Goal: Task Accomplishment & Management: Manage account settings

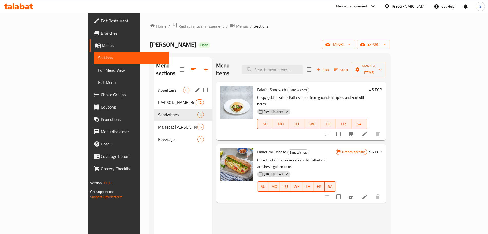
scroll to position [0, 0]
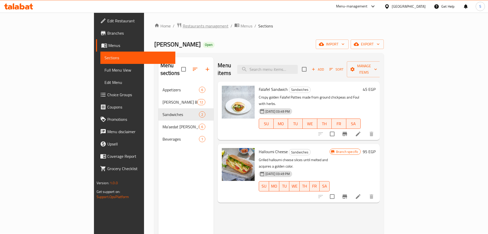
click at [183, 23] on span "Restaurants management" at bounding box center [206, 26] width 46 height 6
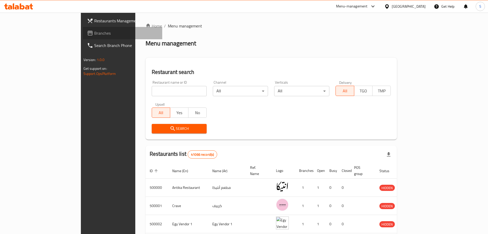
click at [83, 28] on link "Branches" at bounding box center [122, 33] width 79 height 12
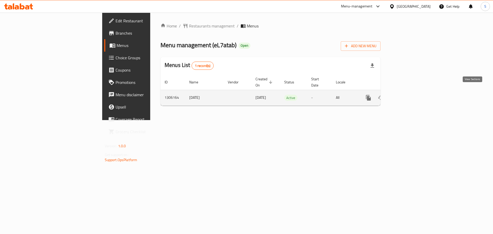
click at [408, 95] on icon "enhanced table" at bounding box center [405, 98] width 6 height 6
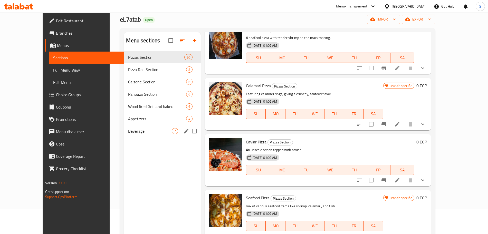
scroll to position [25, 0]
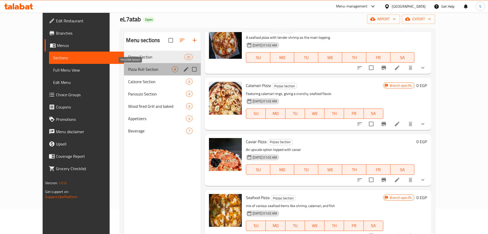
click at [141, 71] on span "Pizza Roll Section" at bounding box center [150, 69] width 44 height 6
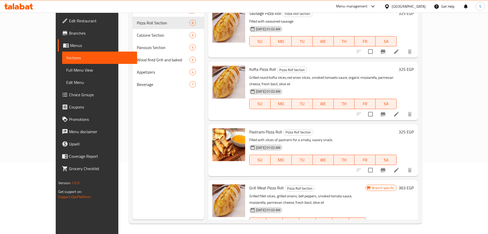
scroll to position [72, 0]
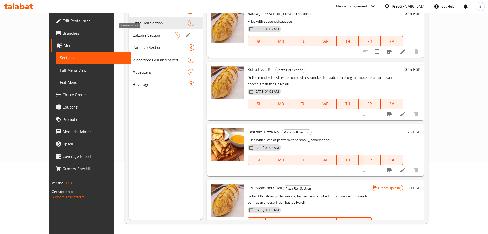
click at [142, 35] on span "Calzone Section" at bounding box center [153, 35] width 41 height 6
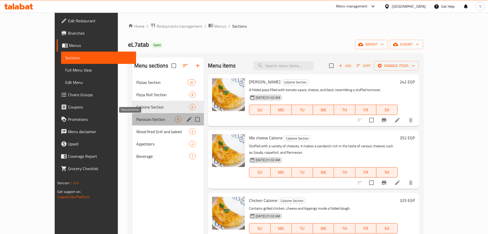
click at [143, 121] on span "Panouzo Section" at bounding box center [155, 119] width 38 height 6
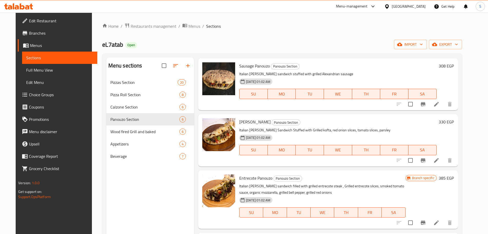
scroll to position [72, 0]
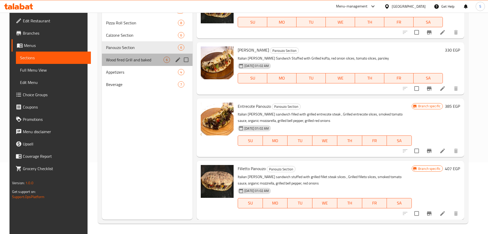
click at [112, 54] on div "Wood fired Grill and baked 6" at bounding box center [147, 60] width 91 height 12
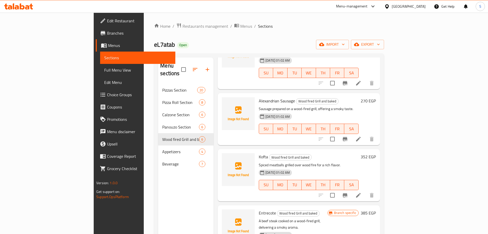
scroll to position [108, 0]
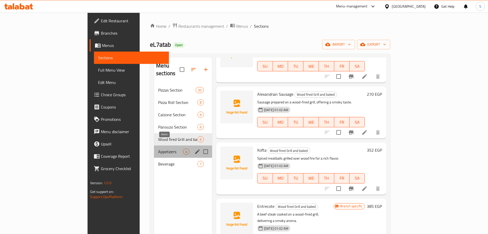
click at [183, 149] on span "4" at bounding box center [186, 151] width 6 height 5
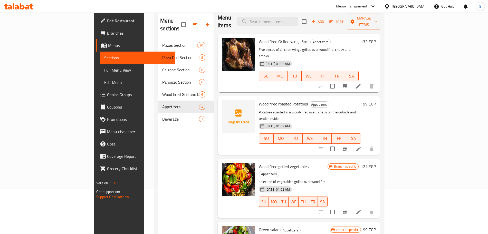
scroll to position [72, 0]
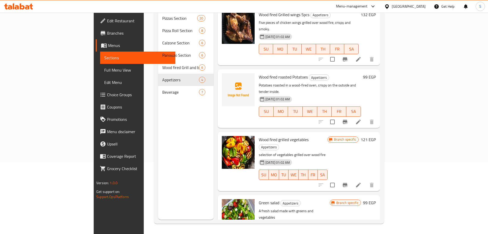
click at [259, 73] on span "Wood fired roasted Potatoes" at bounding box center [283, 77] width 49 height 8
click at [226, 78] on icon "upload picture" at bounding box center [228, 80] width 5 height 5
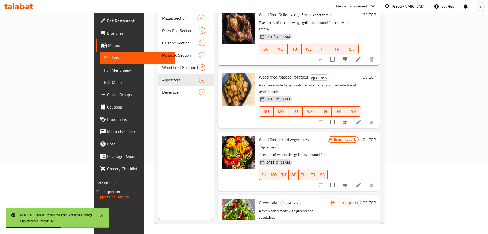
click at [213, 108] on div "Menu items Add Sort Manage items Wood fired Grilled wings 5pcs Appetizers Five …" at bounding box center [296, 103] width 166 height 234
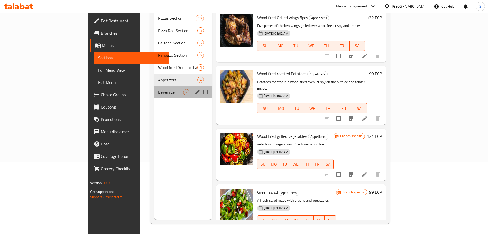
click at [154, 86] on div "Beverage 7" at bounding box center [183, 92] width 58 height 12
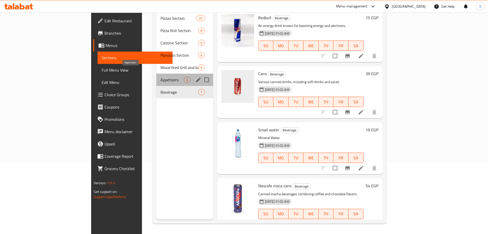
click at [160, 77] on span "Appetizers" at bounding box center [171, 80] width 23 height 6
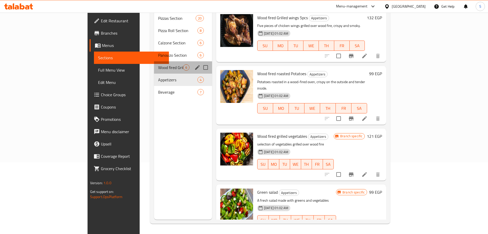
click at [154, 63] on div "Wood fired Grill and baked 6" at bounding box center [183, 67] width 58 height 12
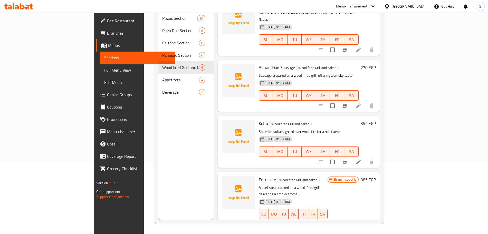
scroll to position [71, 0]
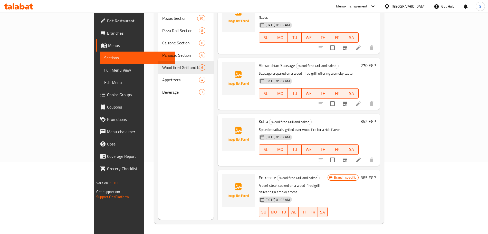
click at [244, 154] on div "Menu items Add Sort Manage items Grilled Chicken breast Wood fired Grill and ba…" at bounding box center [296, 103] width 166 height 234
drag, startPoint x: 244, startPoint y: 154, endPoint x: 243, endPoint y: 157, distance: 3.3
click at [243, 157] on div "Menu items Add Sort Manage items Grilled Chicken breast Wood fired Grill and ba…" at bounding box center [296, 103] width 166 height 234
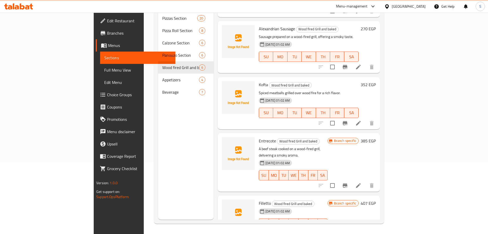
click at [259, 199] on span "Filletto" at bounding box center [265, 203] width 12 height 8
click at [329, 162] on div "[DATE] 01:02 AM SU MO TU WE TH FR SA" at bounding box center [293, 172] width 73 height 28
click at [259, 81] on span "Kofta" at bounding box center [263, 85] width 9 height 8
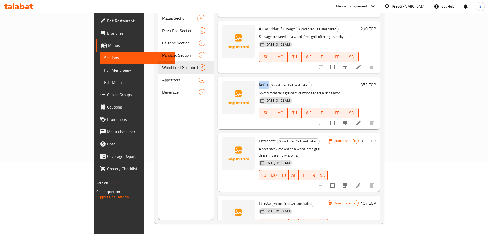
click at [259, 81] on span "Kofta" at bounding box center [263, 85] width 9 height 8
click at [226, 86] on icon "upload picture" at bounding box center [228, 88] width 5 height 5
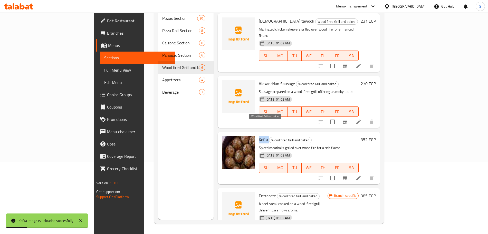
scroll to position [52, 0]
click at [260, 80] on span "Alexandrian Sausage" at bounding box center [277, 84] width 36 height 8
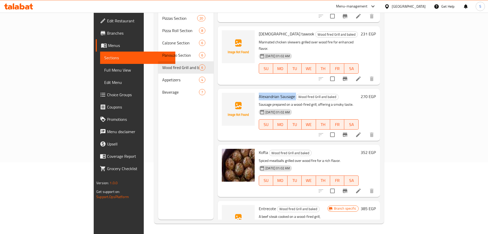
scroll to position [0, 0]
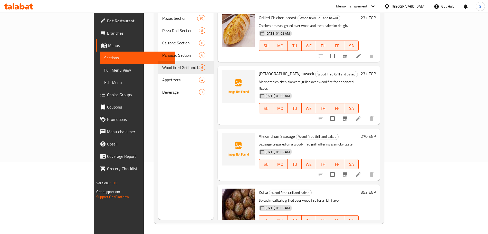
click at [259, 70] on span "[DEMOGRAPHIC_DATA] tawook" at bounding box center [286, 74] width 55 height 8
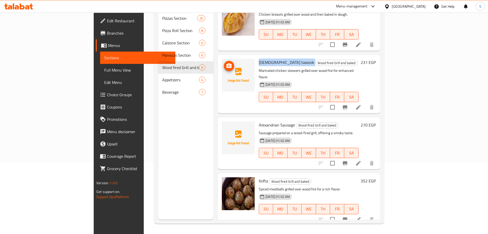
scroll to position [12, 0]
click at [222, 67] on img at bounding box center [238, 75] width 33 height 33
click at [181, 125] on div "Menu sections Pizzas Section 20 Pizza Roll Section 8 Calzone Section 6 Panouzo …" at bounding box center [185, 103] width 55 height 234
click at [228, 65] on circle "upload picture" at bounding box center [229, 66] width 2 height 2
